Goal: Book appointment/travel/reservation

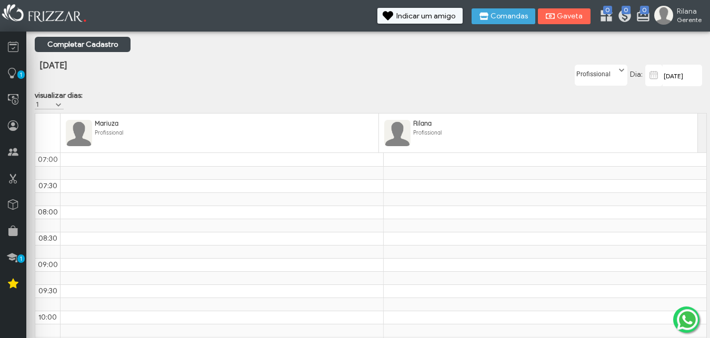
scroll to position [106, 0]
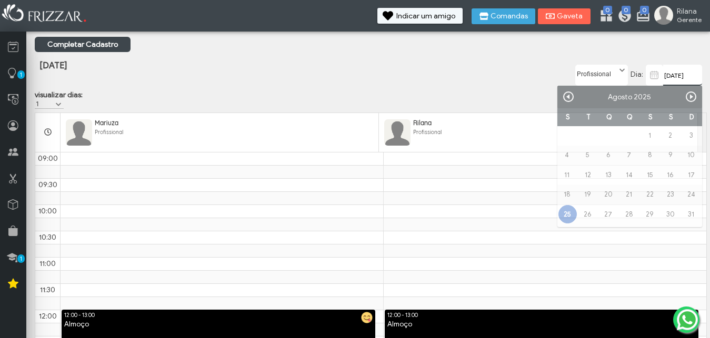
click at [673, 77] on input "[DATE]" at bounding box center [682, 75] width 39 height 21
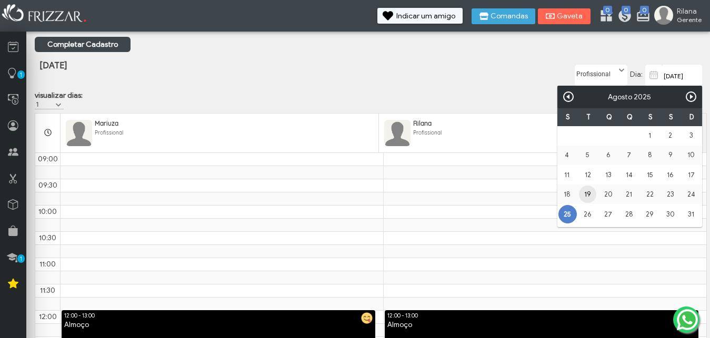
click at [585, 192] on link "19" at bounding box center [587, 194] width 17 height 17
type input "[DATE]"
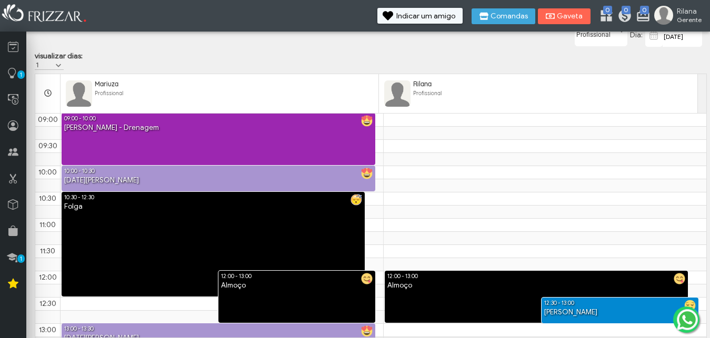
scroll to position [0, 0]
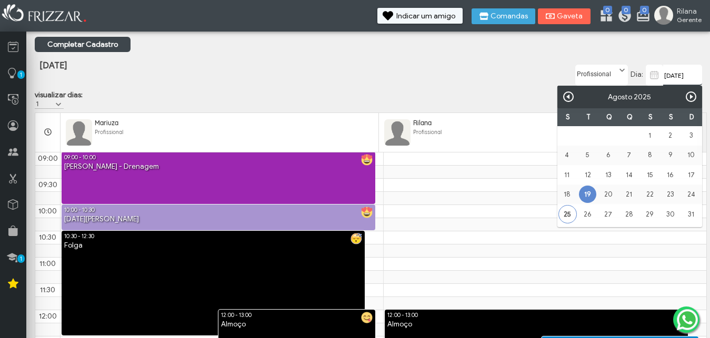
click at [665, 78] on input "[DATE]" at bounding box center [682, 75] width 39 height 21
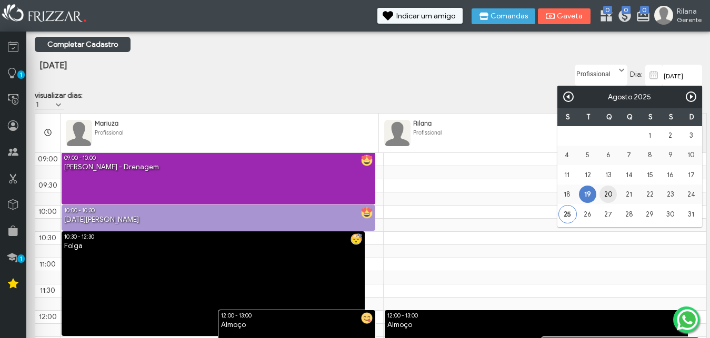
click at [606, 194] on link "20" at bounding box center [607, 194] width 17 height 17
type input "[DATE]"
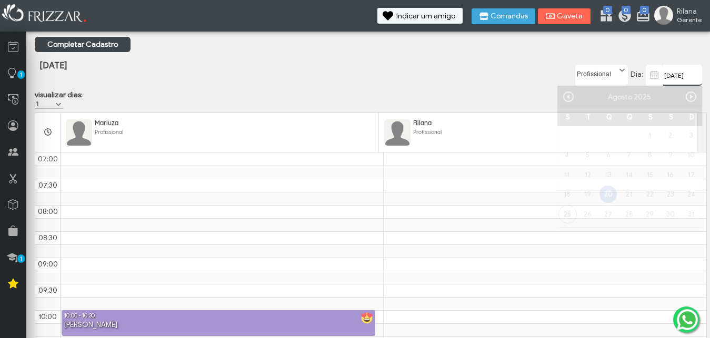
click at [666, 75] on input "[DATE]" at bounding box center [682, 75] width 39 height 21
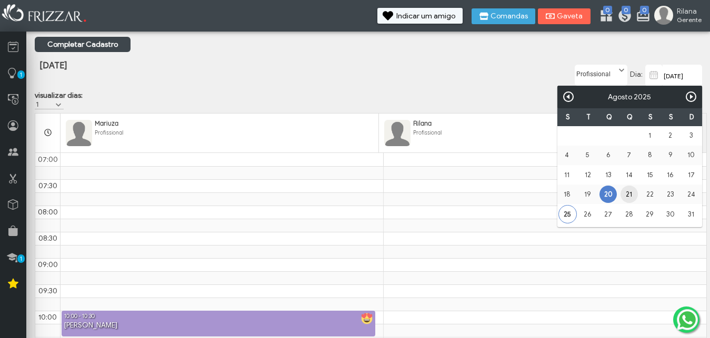
click at [629, 193] on link "21" at bounding box center [628, 194] width 17 height 17
type input "[DATE]"
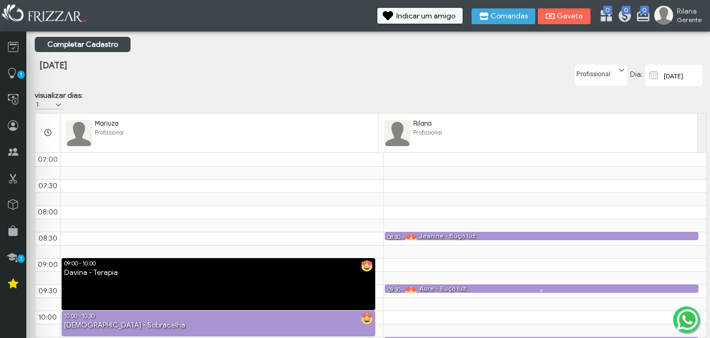
scroll to position [106, 0]
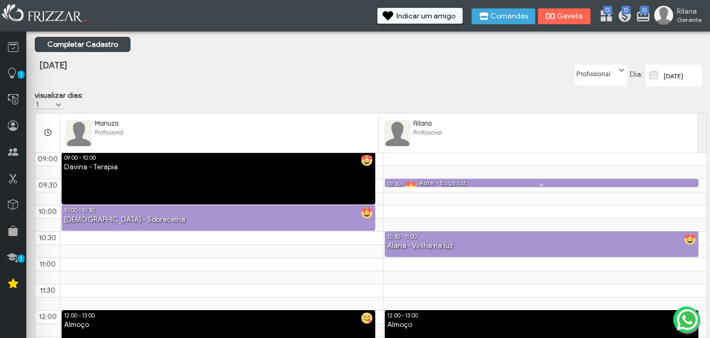
click at [460, 187] on div at bounding box center [540, 185] width 313 height 4
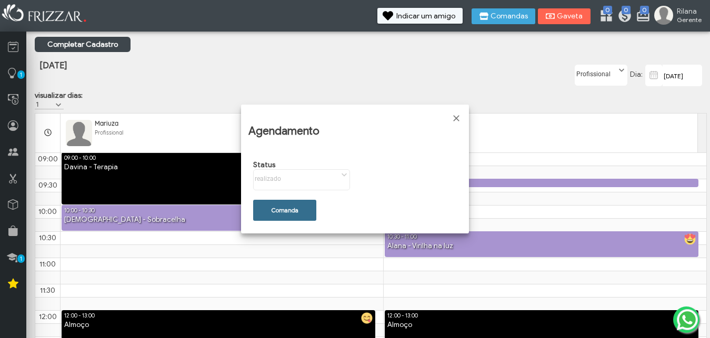
click at [307, 205] on button "Comanda" at bounding box center [284, 210] width 63 height 21
